Goal: Transaction & Acquisition: Book appointment/travel/reservation

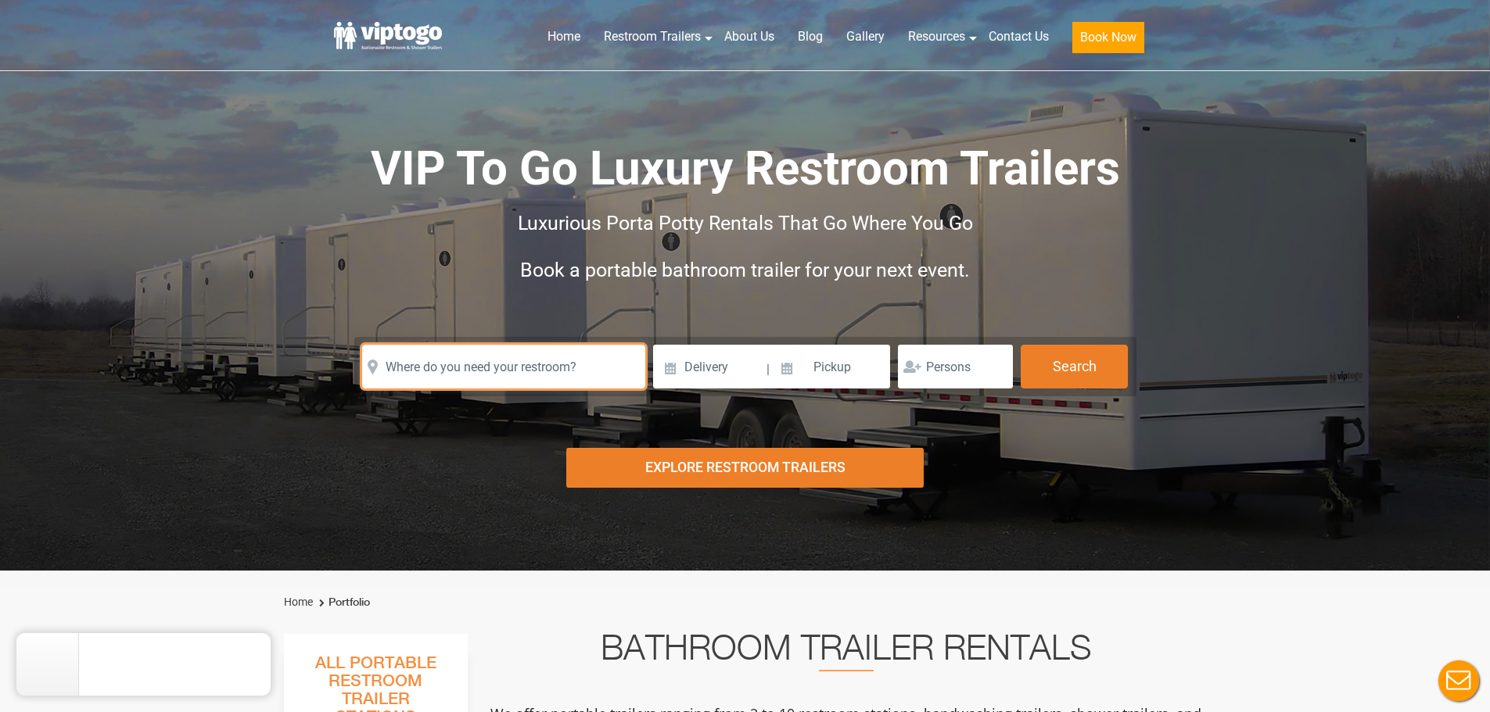
click at [487, 371] on input "text" at bounding box center [503, 367] width 283 height 44
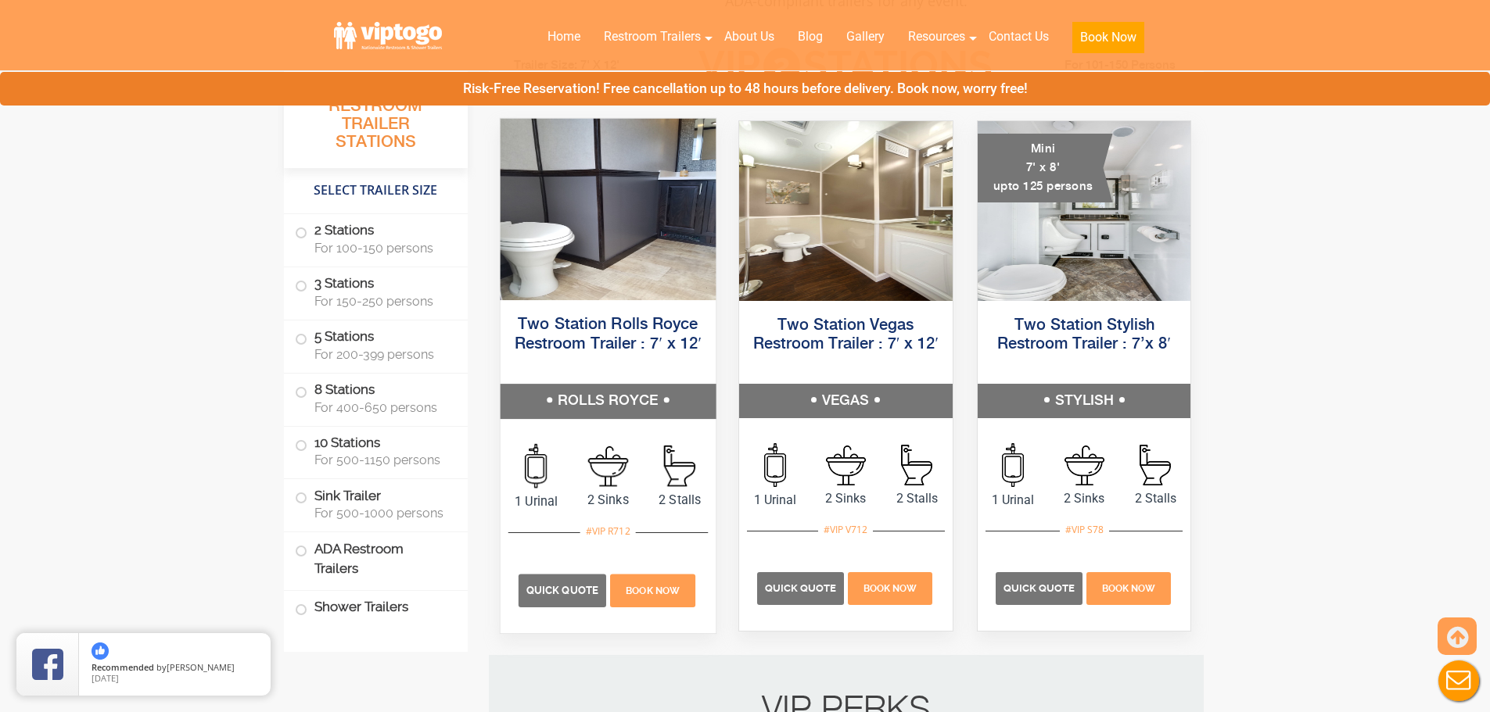
scroll to position [782, 0]
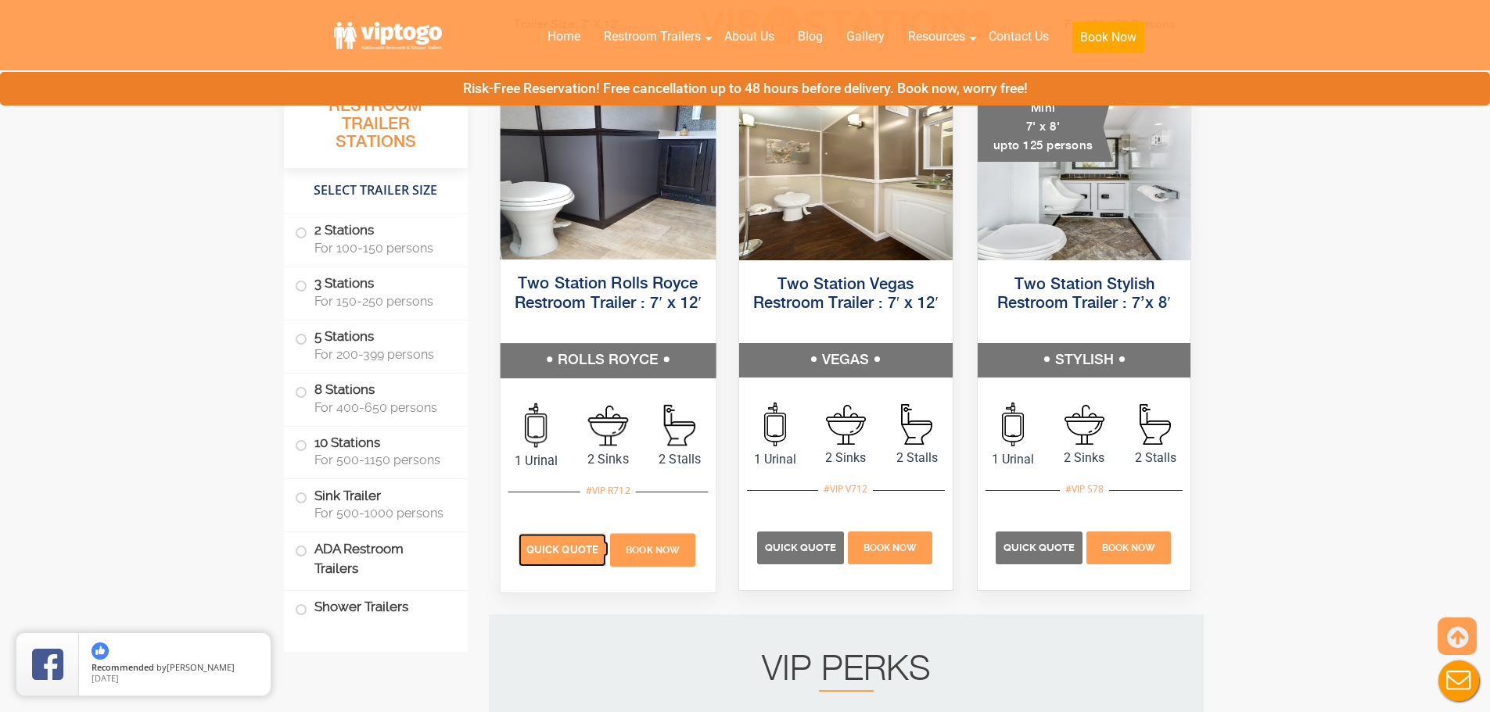
click at [552, 546] on span "Quick Quote" at bounding box center [562, 550] width 72 height 12
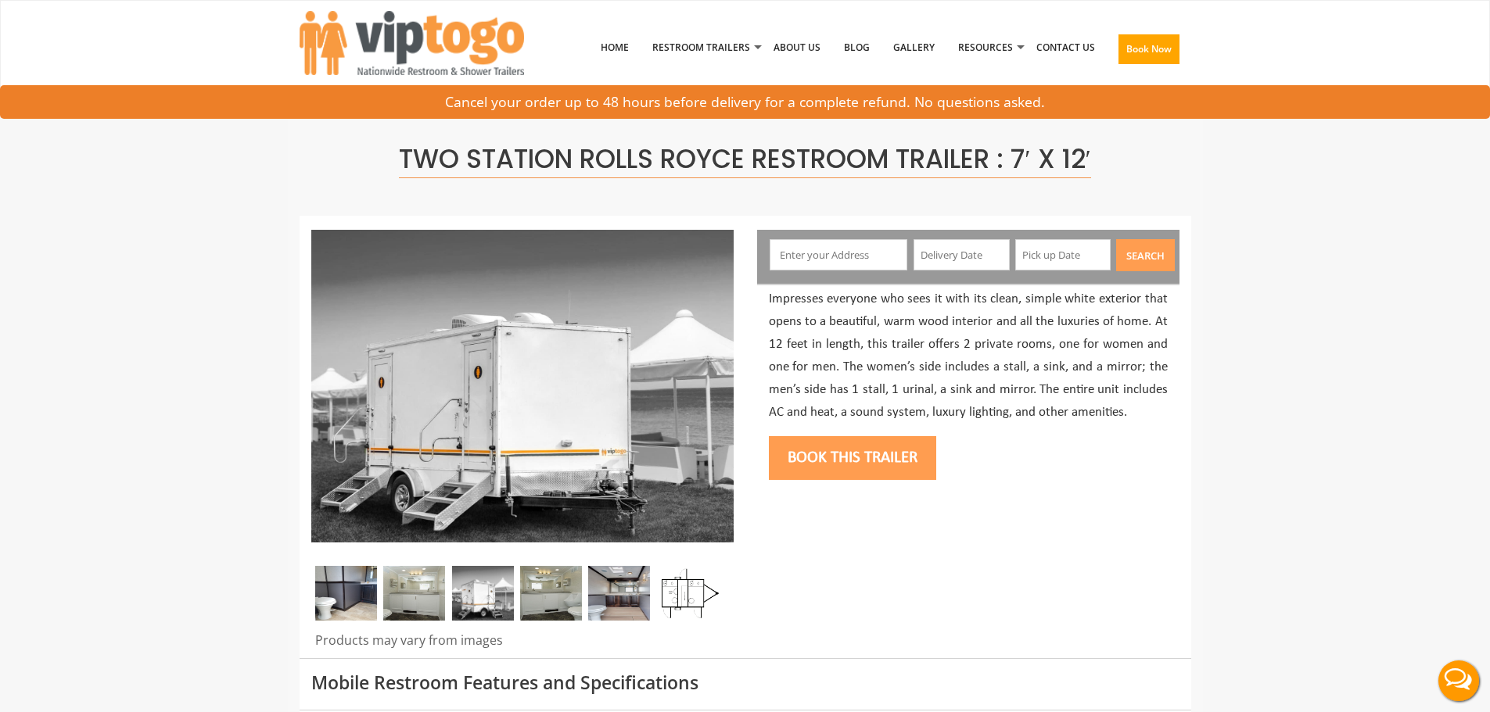
click at [841, 260] on input "text" at bounding box center [839, 254] width 138 height 31
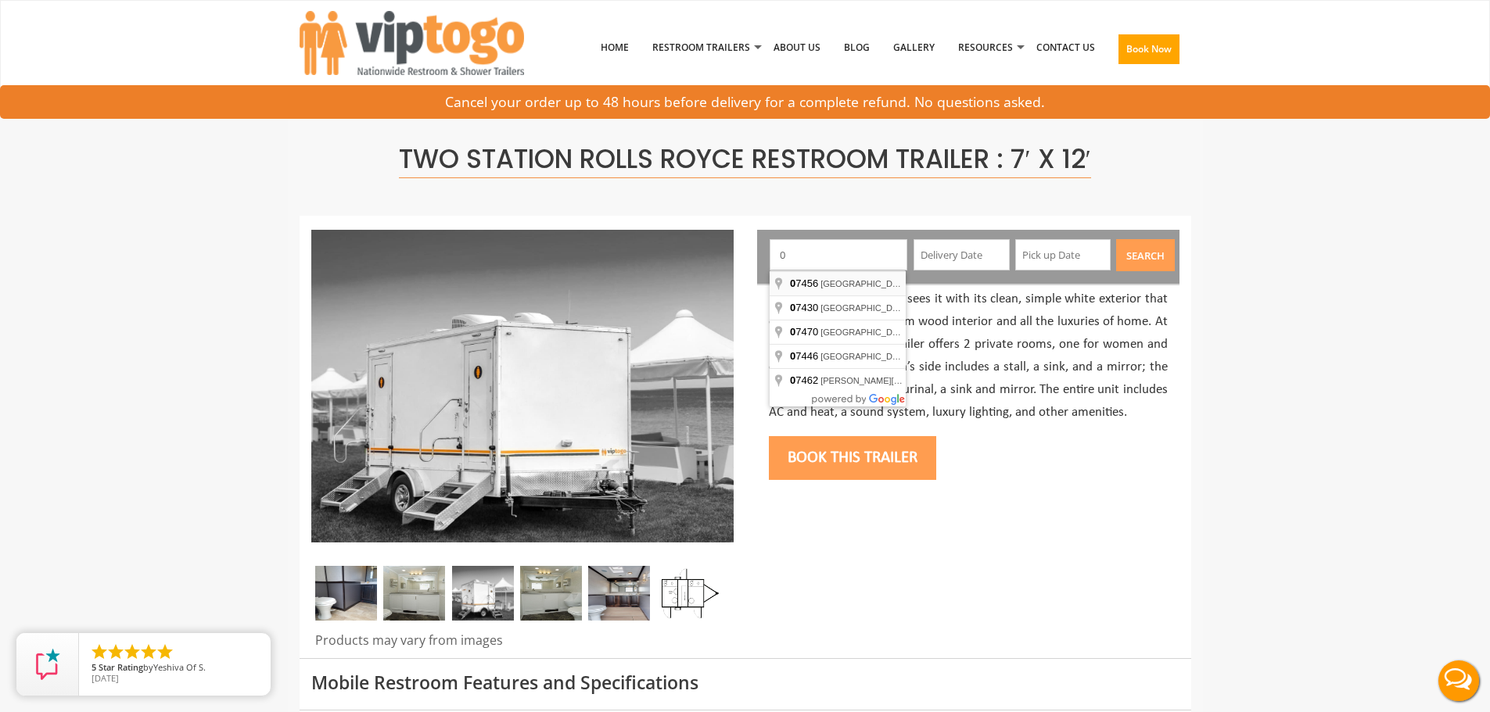
type input "[GEOGRAPHIC_DATA], [GEOGRAPHIC_DATA], [GEOGRAPHIC_DATA]"
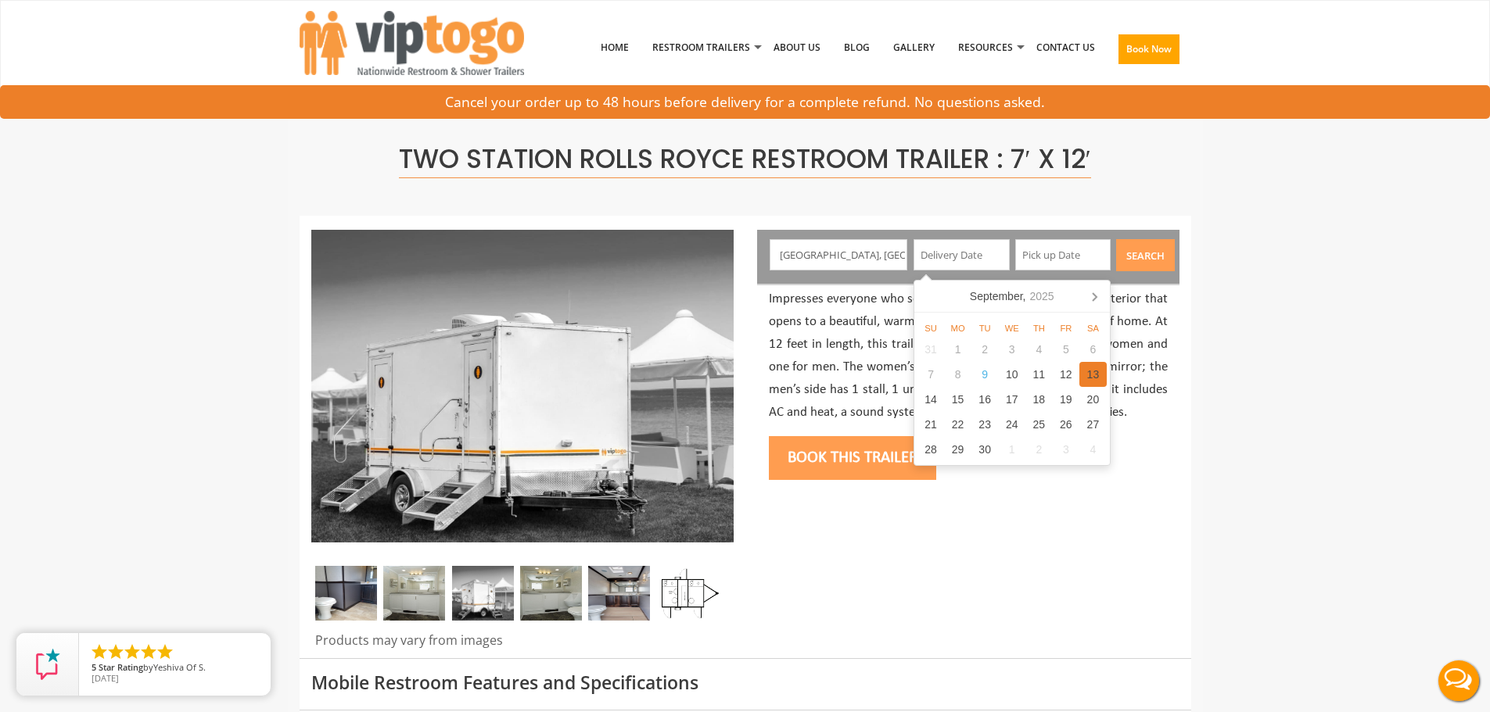
click at [1085, 379] on div "13" at bounding box center [1092, 374] width 27 height 25
type input "[DATE]"
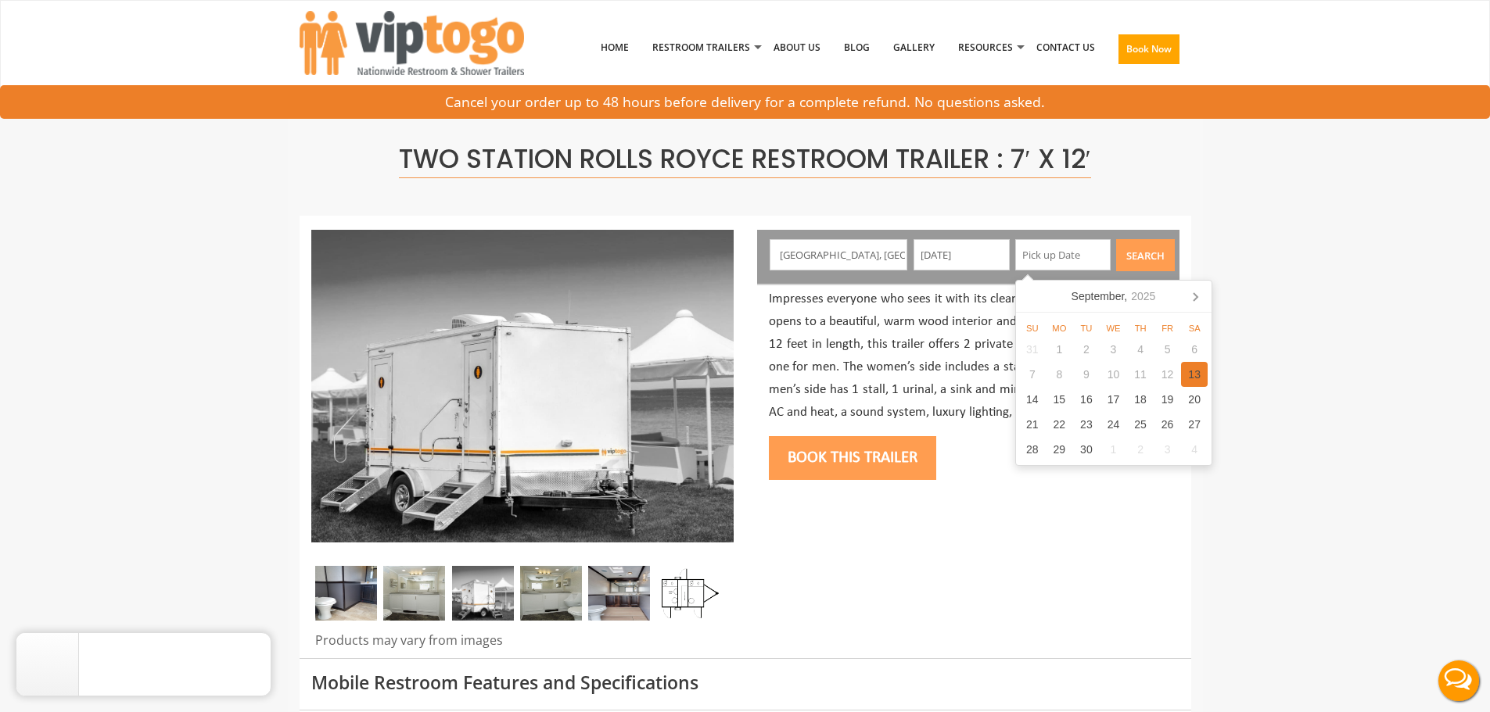
click at [1189, 381] on div "13" at bounding box center [1194, 374] width 27 height 25
type input "[DATE]"
click at [1149, 261] on button "Search" at bounding box center [1145, 255] width 59 height 32
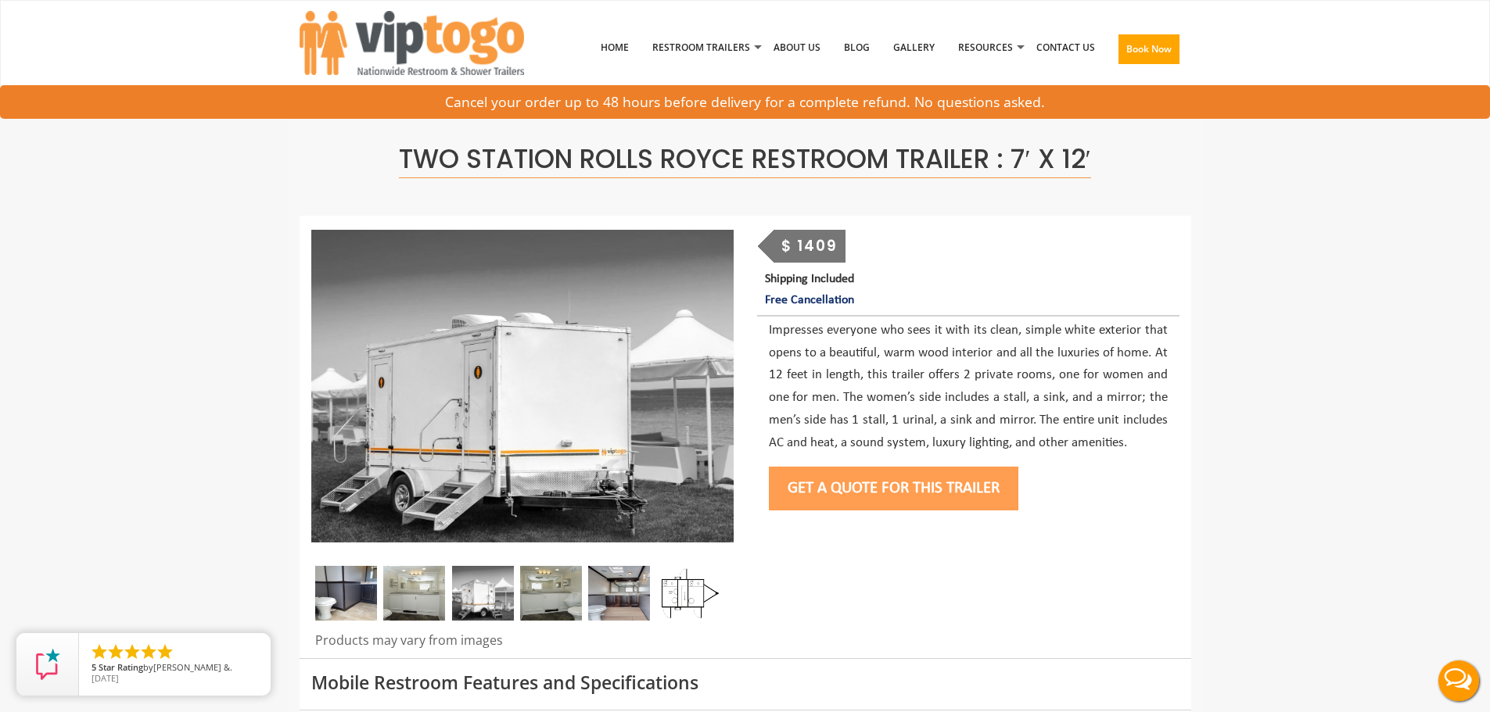
click at [942, 484] on button "Get a Quote for this Trailer" at bounding box center [893, 489] width 249 height 44
